Goal: Information Seeking & Learning: Learn about a topic

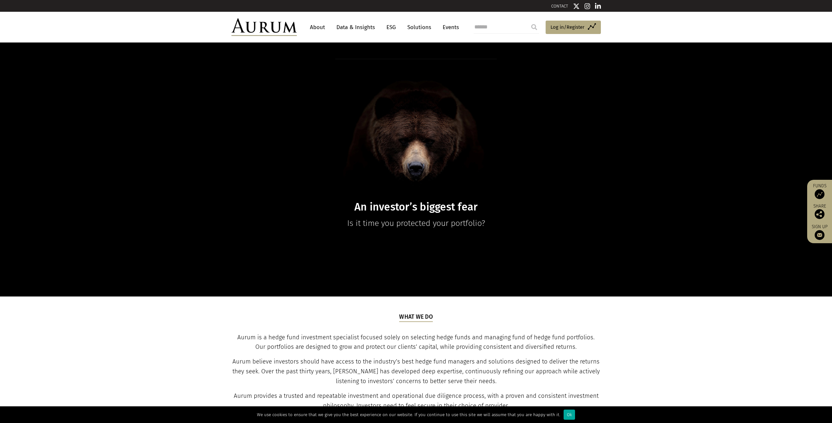
click at [156, 214] on div "An investor’s biggest fear Is it time you protected your portfolio?" at bounding box center [416, 170] width 832 height 254
click at [354, 27] on link "Data & Insights" at bounding box center [355, 27] width 45 height 12
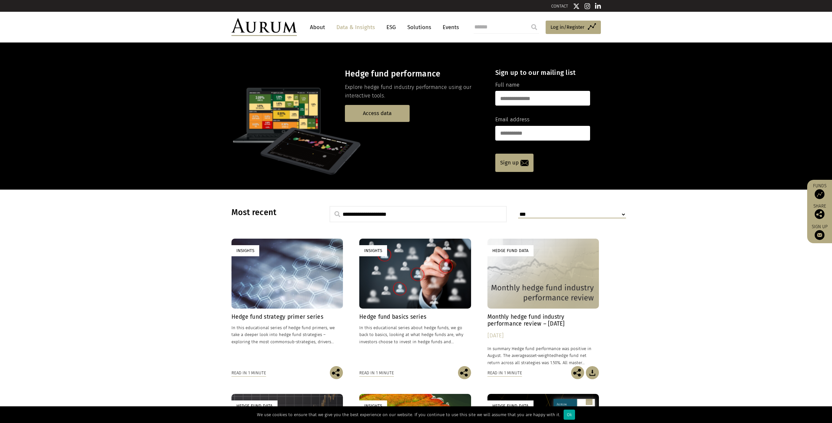
click at [316, 25] on link "About" at bounding box center [318, 27] width 22 height 12
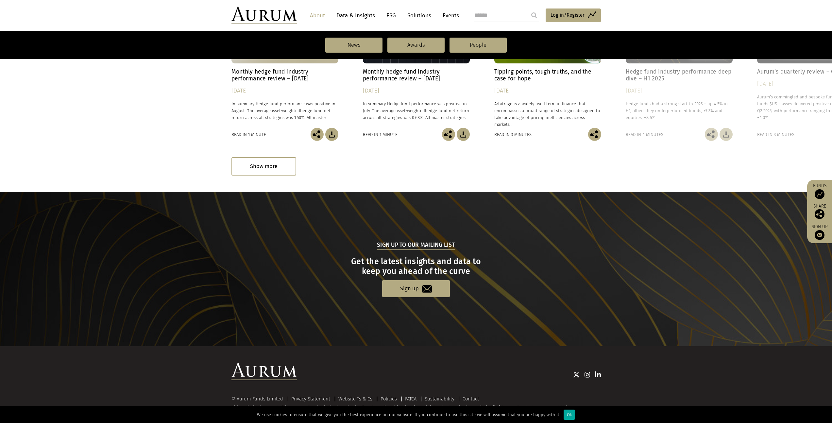
scroll to position [553, 0]
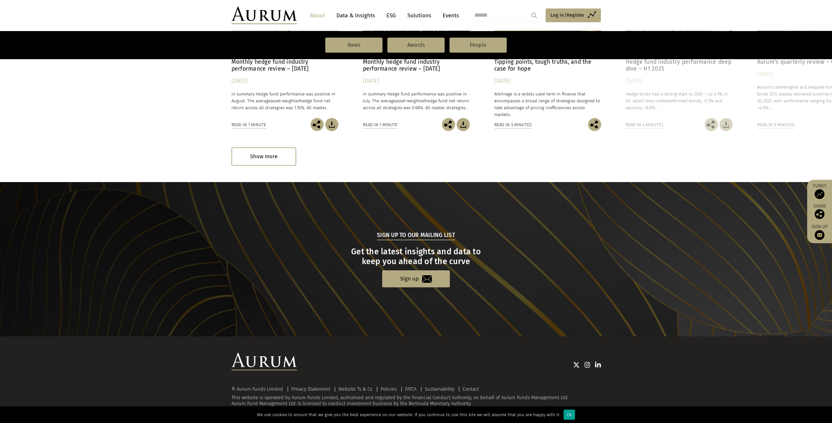
click at [564, 416] on div "Ok" at bounding box center [569, 415] width 11 height 10
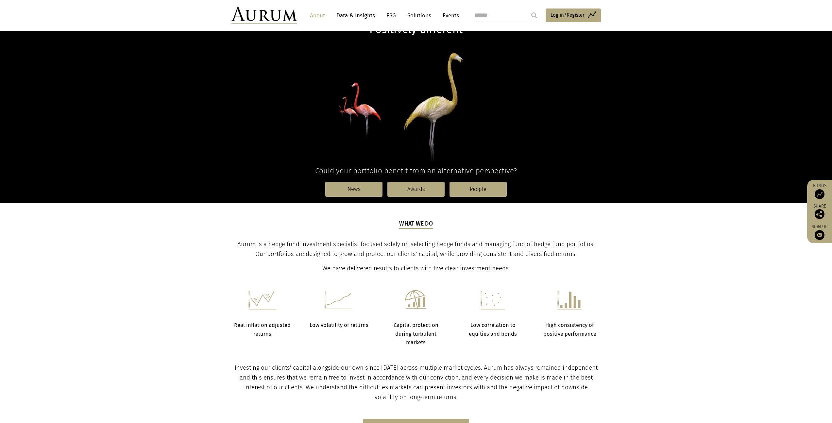
scroll to position [17, 0]
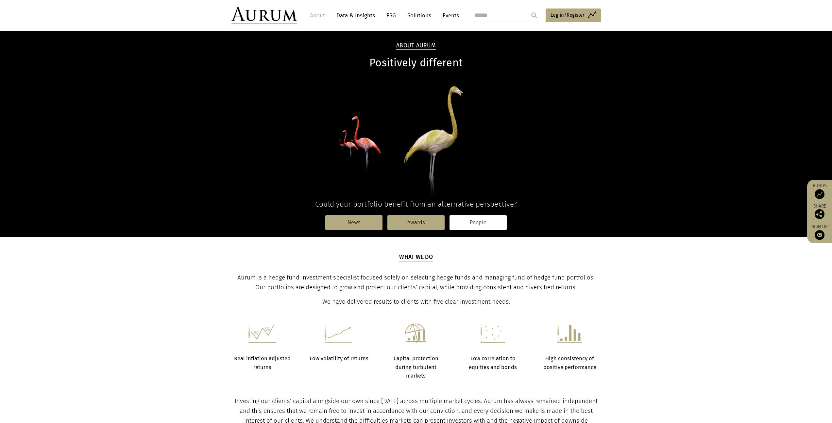
click at [487, 224] on link "People" at bounding box center [478, 222] width 57 height 15
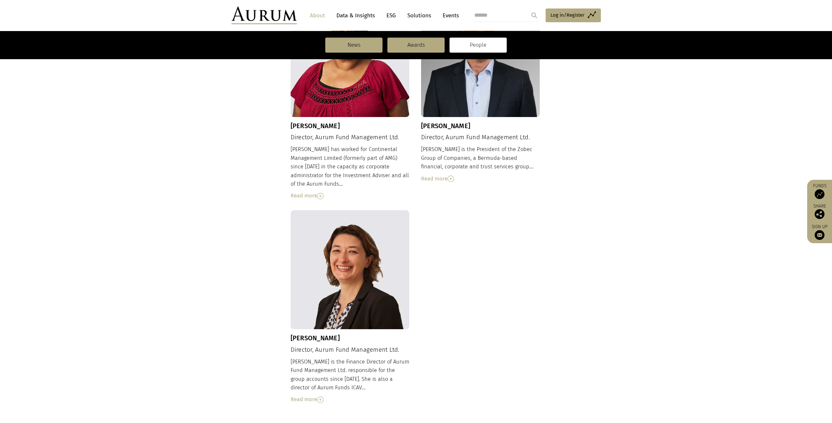
scroll to position [585, 0]
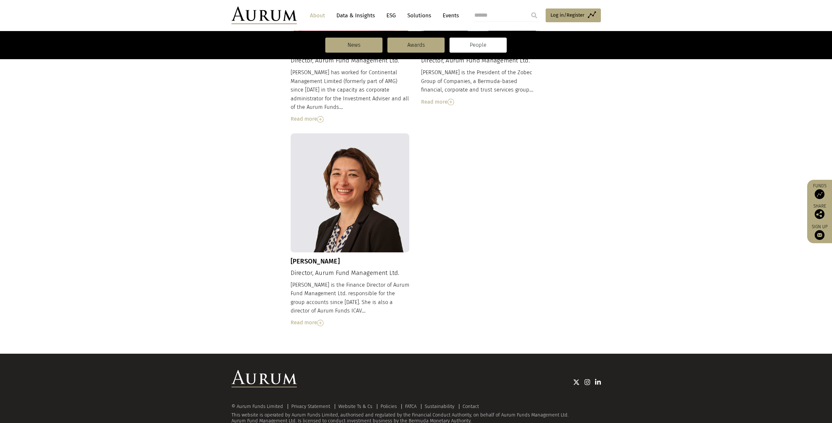
click at [319, 320] on img at bounding box center [320, 323] width 7 height 7
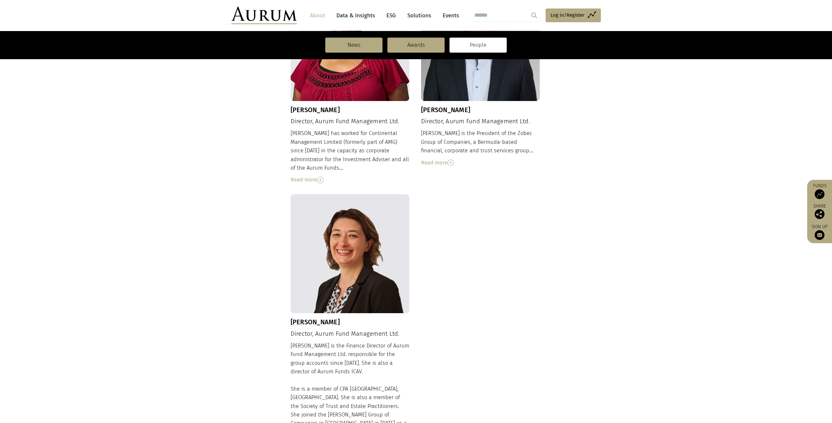
scroll to position [457, 0]
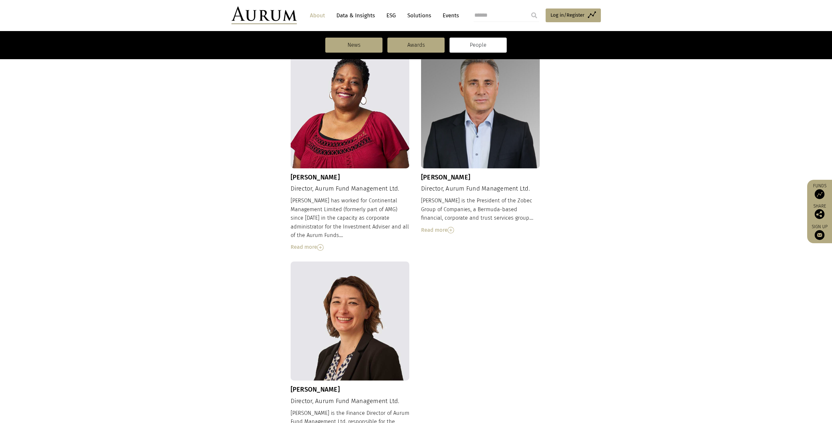
click at [446, 226] on div "Read more" at bounding box center [480, 230] width 119 height 9
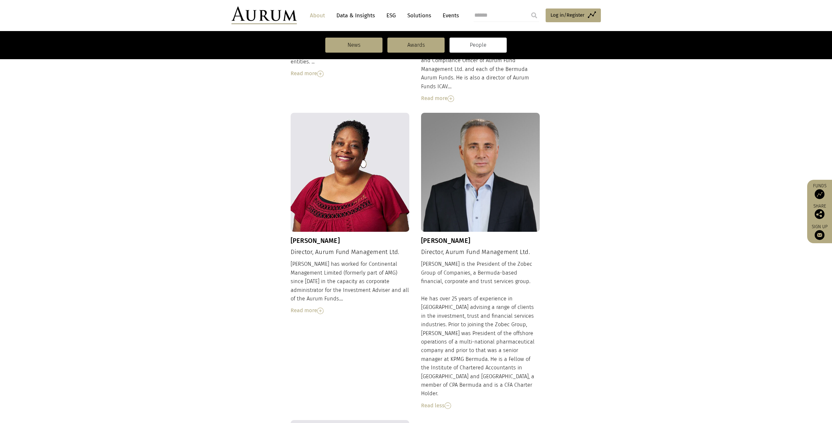
scroll to position [389, 0]
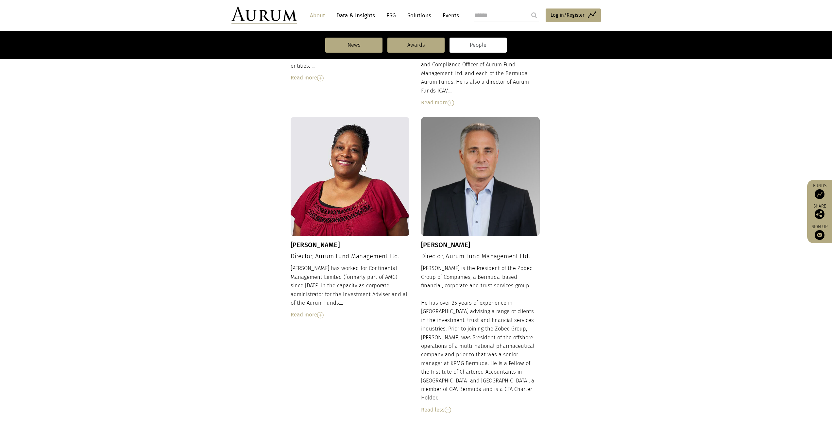
click at [313, 311] on div "Read more" at bounding box center [350, 315] width 119 height 9
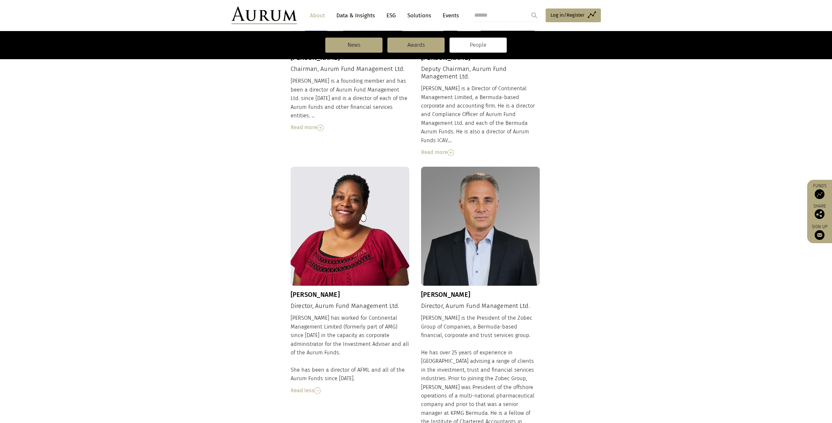
scroll to position [238, 0]
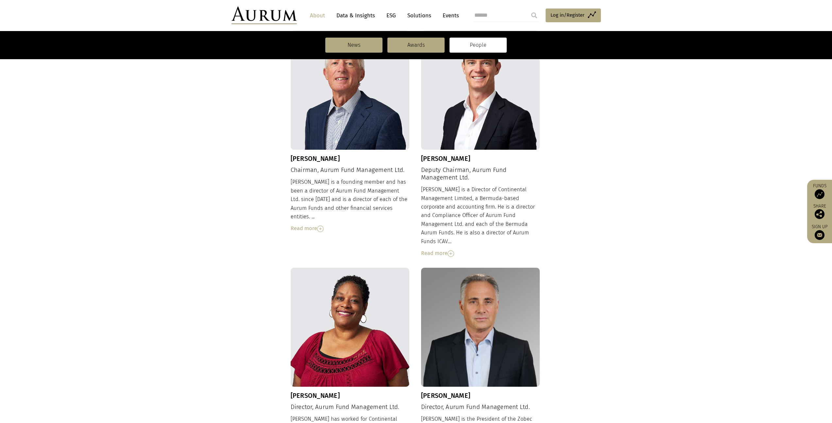
click at [310, 224] on div "Read more" at bounding box center [350, 228] width 119 height 9
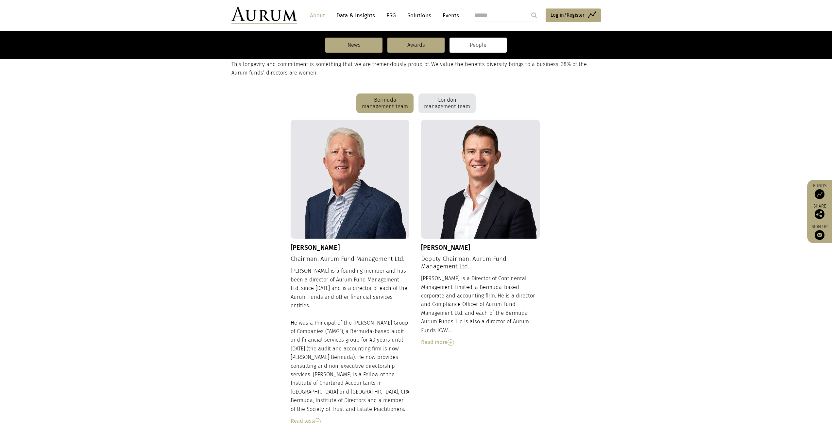
scroll to position [145, 0]
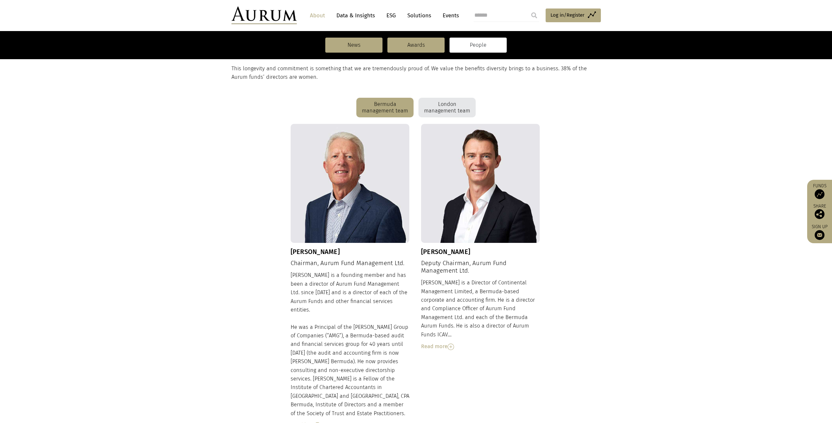
click at [435, 342] on div "Read more" at bounding box center [480, 346] width 119 height 9
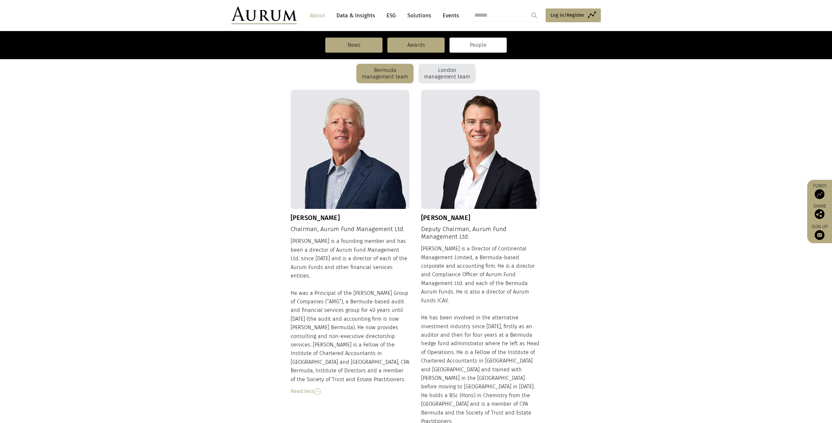
scroll to position [175, 0]
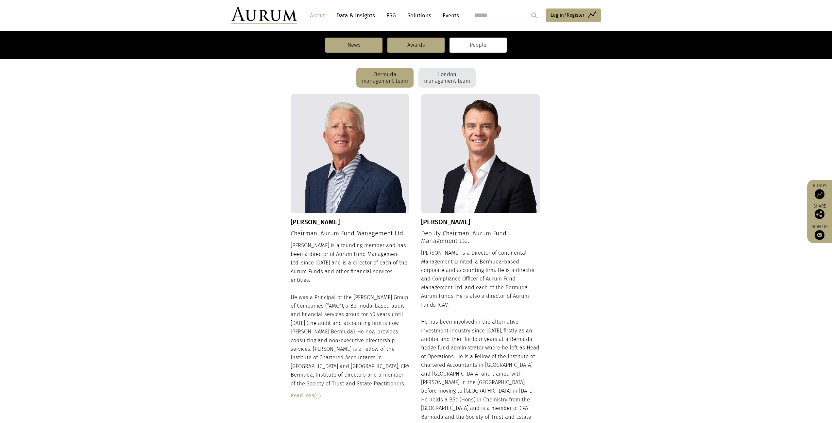
click at [448, 81] on div "London management team" at bounding box center [447, 78] width 57 height 20
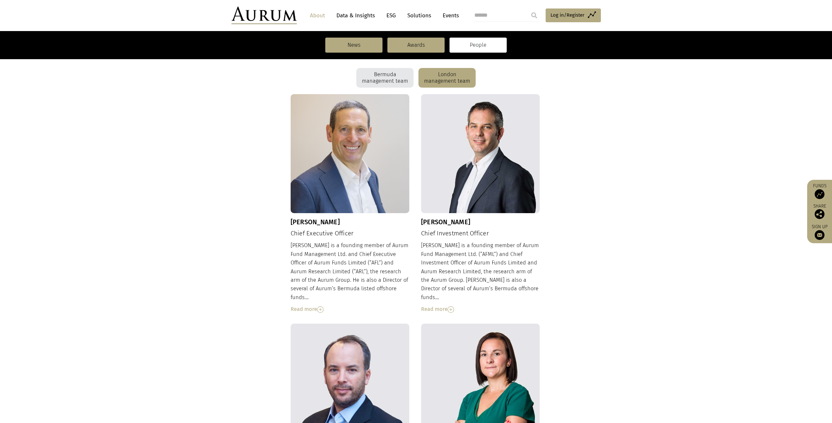
click at [301, 305] on div "Read more" at bounding box center [350, 309] width 119 height 9
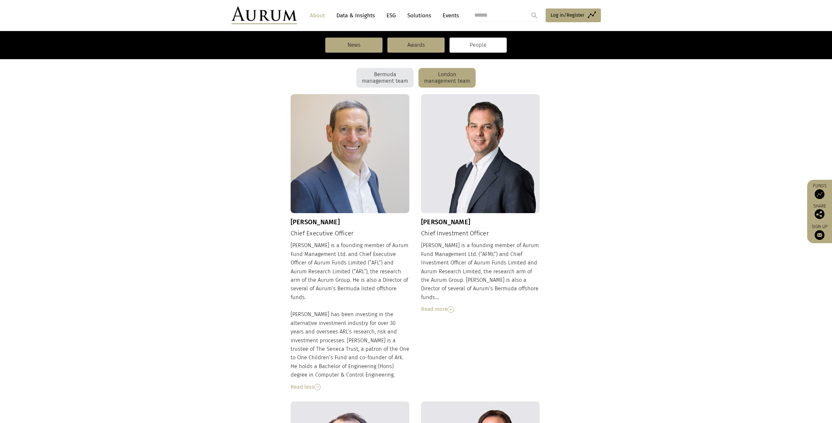
click at [442, 305] on div "Read more" at bounding box center [480, 309] width 119 height 9
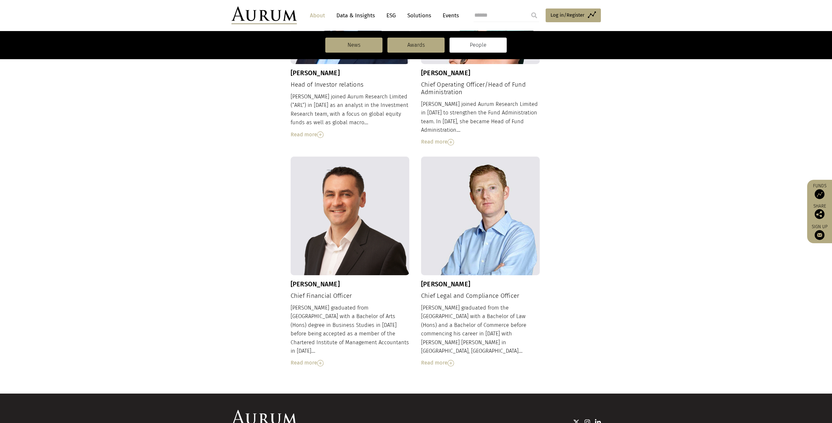
scroll to position [502, 0]
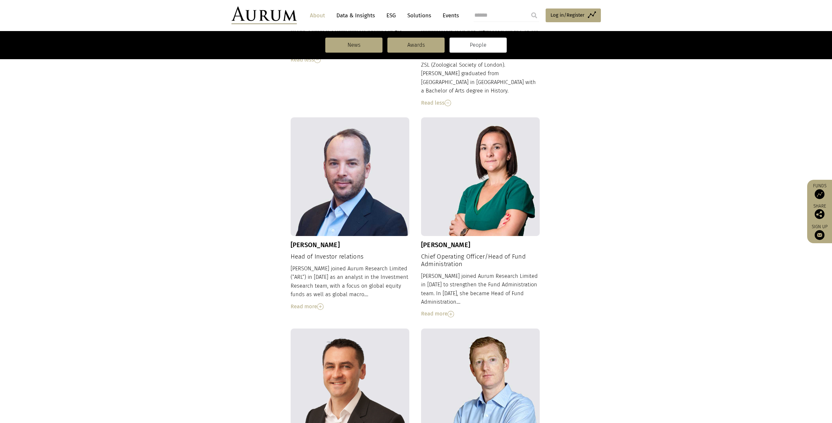
click at [437, 310] on div "Read more" at bounding box center [480, 314] width 119 height 9
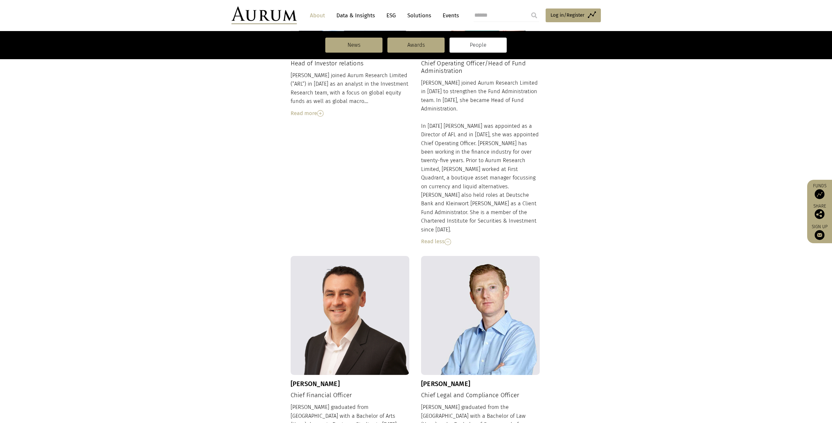
scroll to position [762, 0]
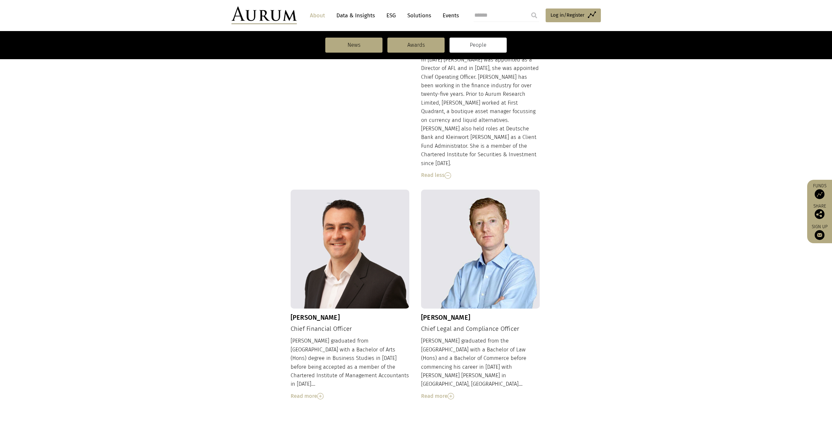
click at [315, 392] on div "Read more" at bounding box center [350, 396] width 119 height 9
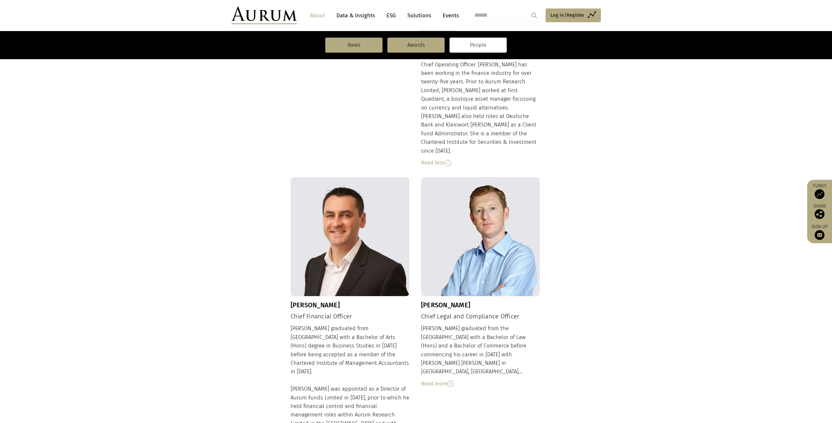
scroll to position [778, 0]
